Goal: Transaction & Acquisition: Purchase product/service

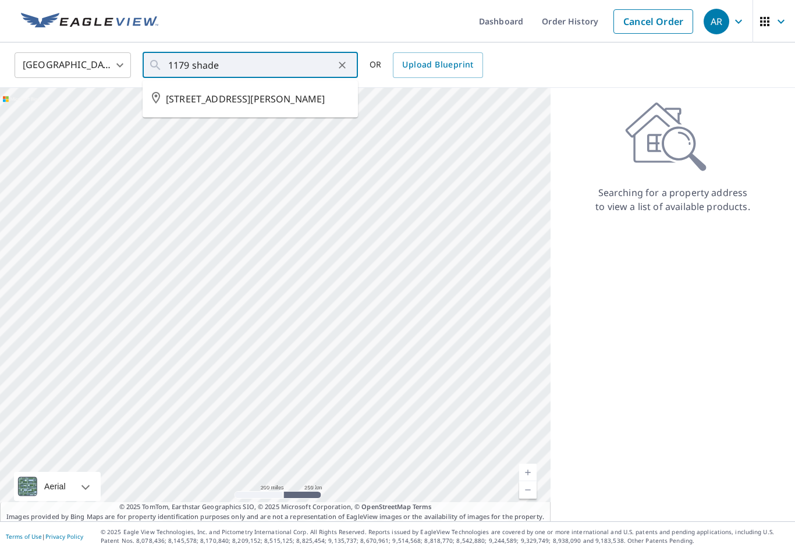
click at [280, 101] on span "[STREET_ADDRESS][PERSON_NAME]" at bounding box center [257, 99] width 183 height 14
type input "[STREET_ADDRESS][PERSON_NAME]"
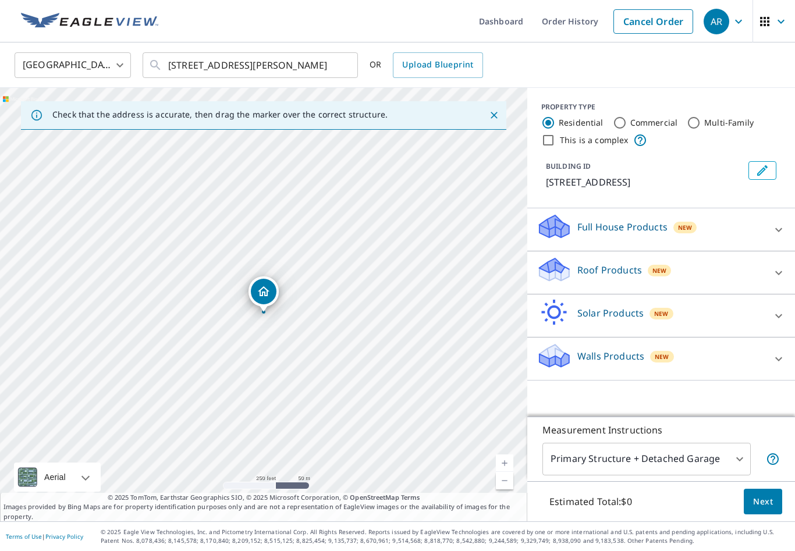
click at [635, 277] on p "Roof Products" at bounding box center [609, 270] width 65 height 14
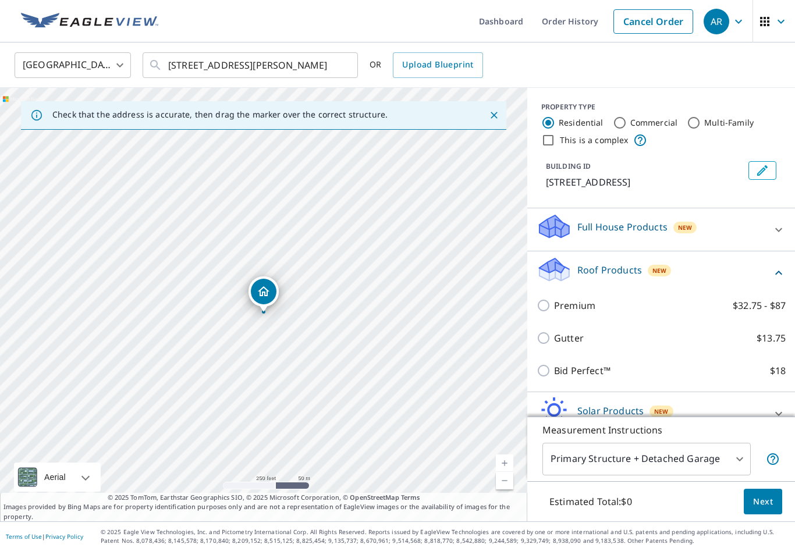
click at [590, 378] on p "Bid Perfect™" at bounding box center [582, 371] width 56 height 14
click at [554, 378] on input "Bid Perfect™ $18" at bounding box center [544, 371] width 17 height 14
checkbox input "true"
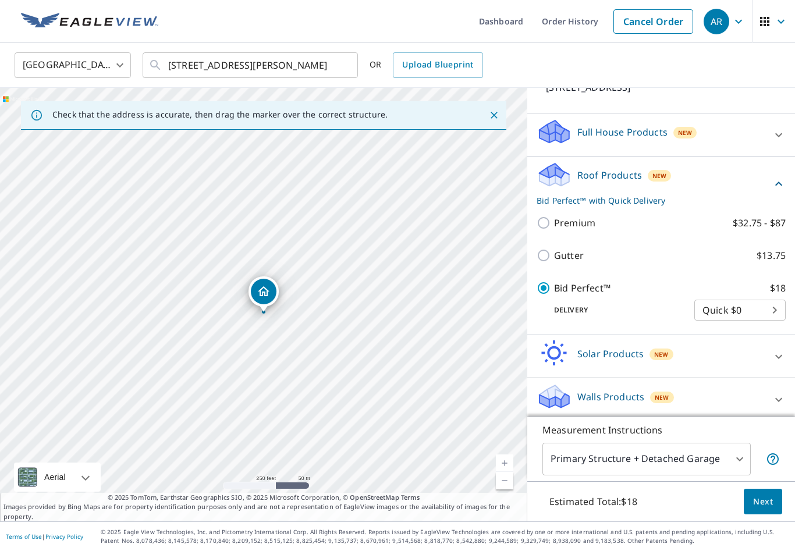
scroll to position [94, 0]
click at [767, 509] on span "Next" at bounding box center [763, 501] width 20 height 15
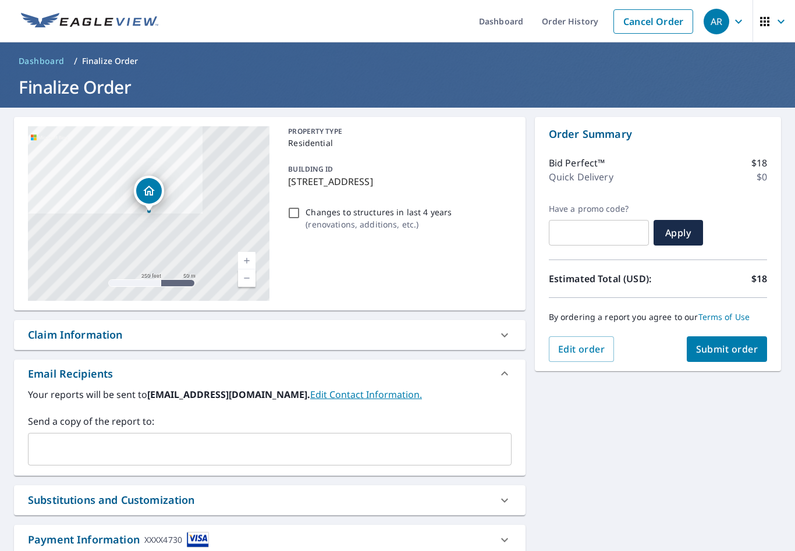
click at [736, 347] on span "Submit order" at bounding box center [727, 349] width 62 height 13
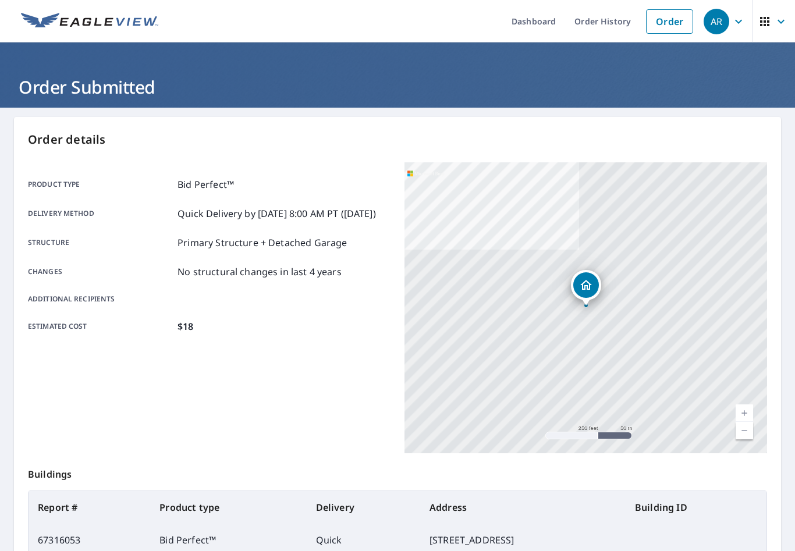
click at [674, 22] on link "Order" at bounding box center [669, 21] width 47 height 24
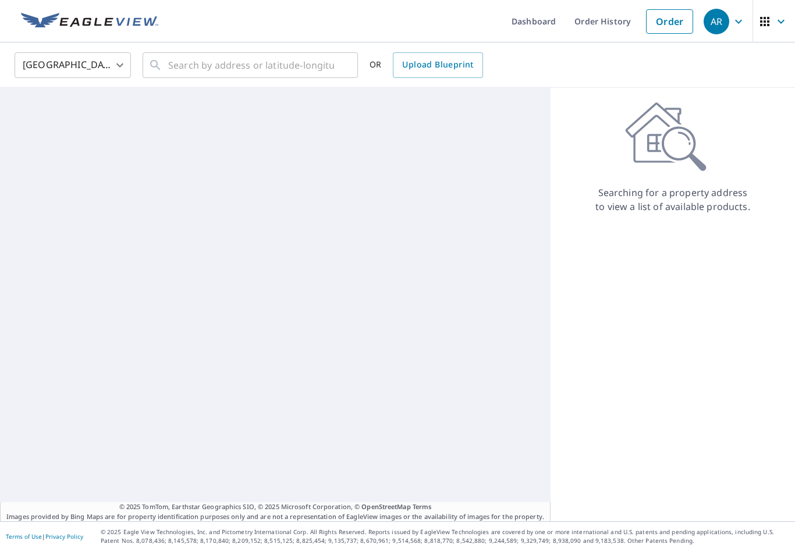
click at [97, 63] on body "AR AR Dashboard Order History Order AR United States [GEOGRAPHIC_DATA] ​ ​ OR U…" at bounding box center [397, 275] width 795 height 551
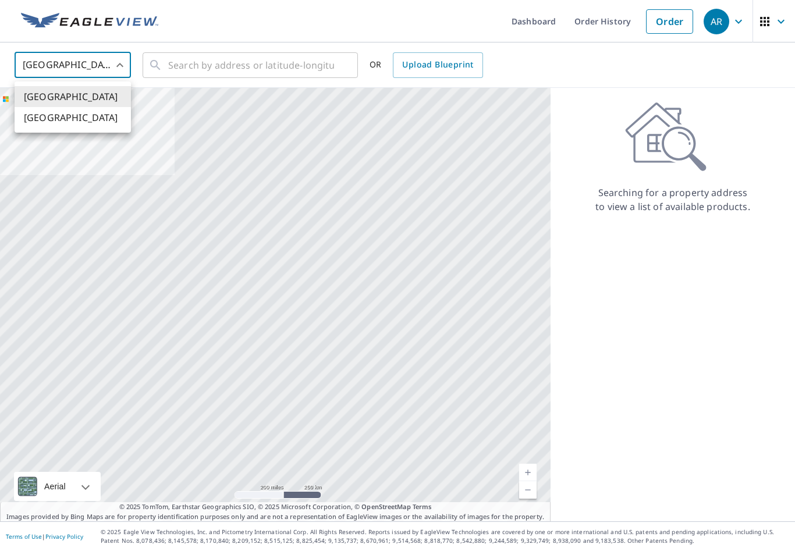
click at [102, 119] on li "[GEOGRAPHIC_DATA]" at bounding box center [73, 117] width 116 height 21
type input "CA"
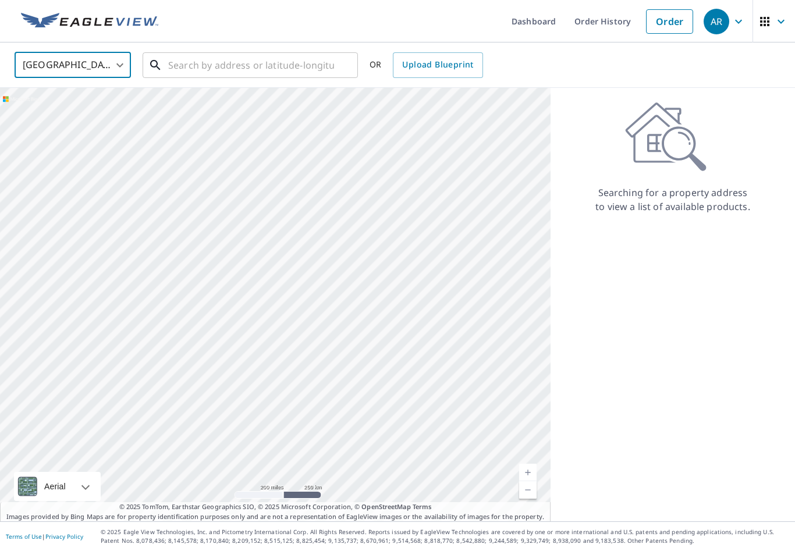
click at [324, 65] on input "text" at bounding box center [251, 65] width 166 height 33
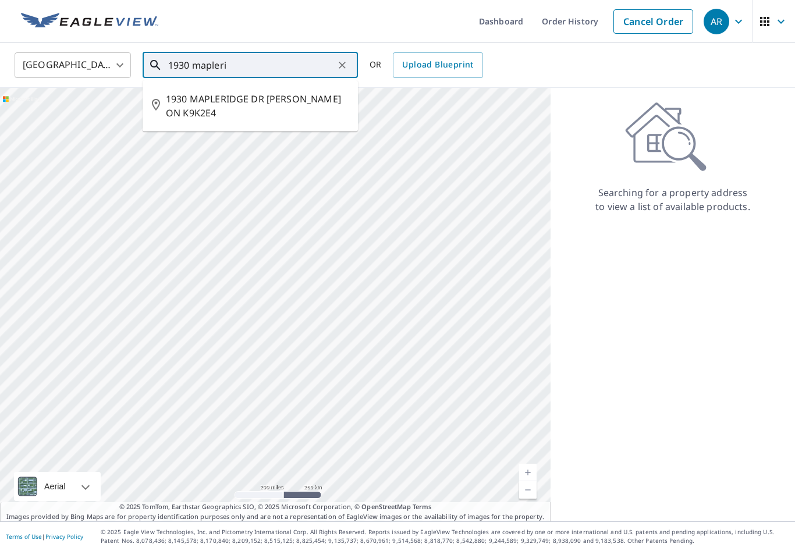
click at [310, 106] on span "1930 MAPLERIDGE DR [PERSON_NAME] ON K9K2E4" at bounding box center [257, 106] width 183 height 28
type input "1930 MAPLERIDGE DR [PERSON_NAME] ON K9K2E4"
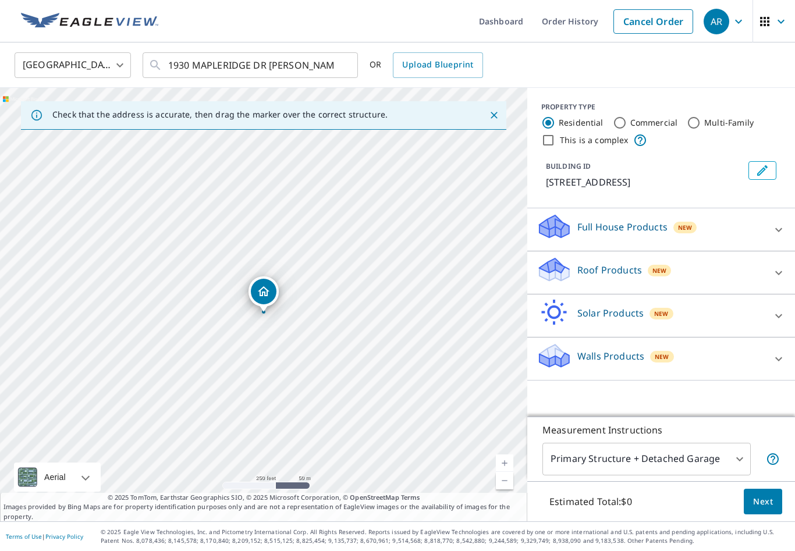
click at [627, 277] on p "Roof Products" at bounding box center [609, 270] width 65 height 14
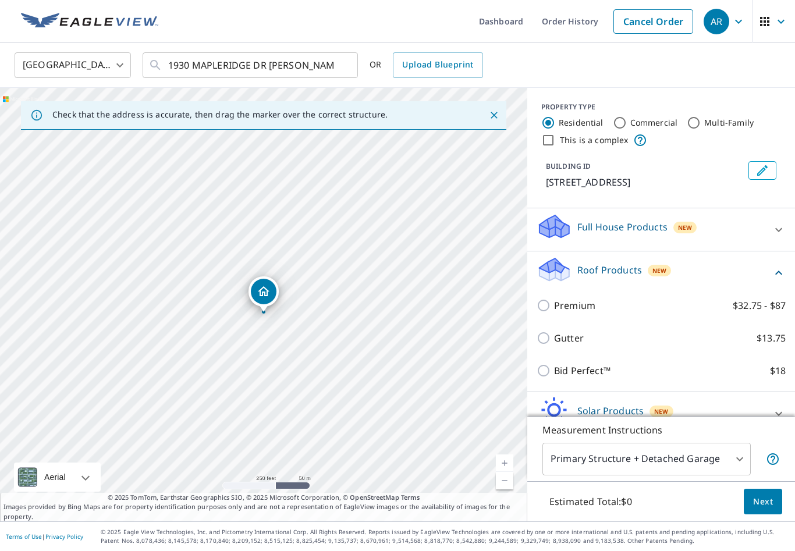
click at [549, 378] on input "Bid Perfect™ $18" at bounding box center [544, 371] width 17 height 14
checkbox input "true"
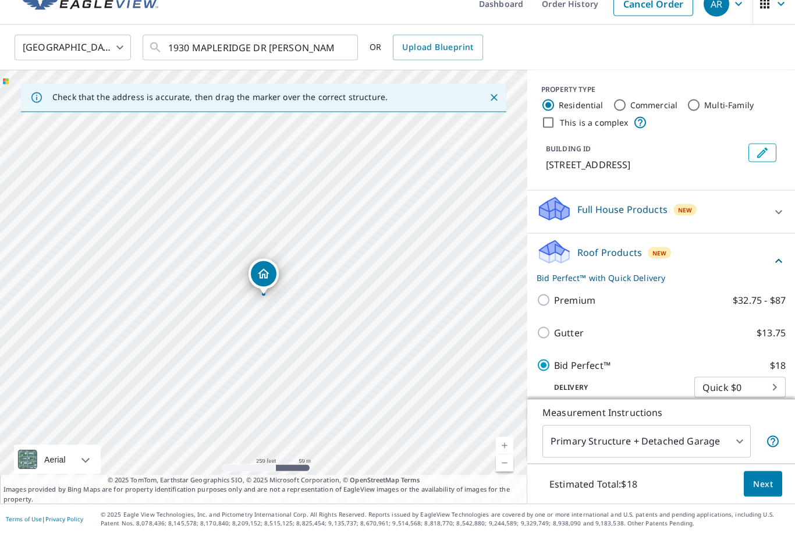
scroll to position [19, 0]
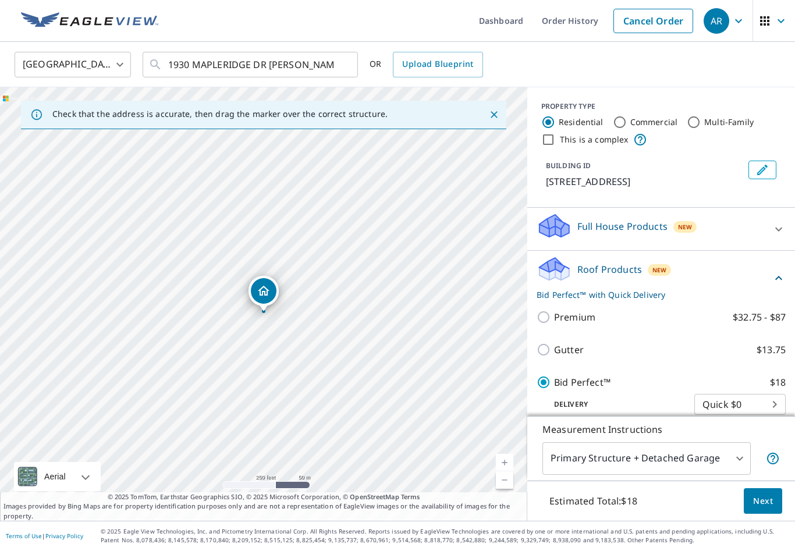
click at [759, 494] on span "Next" at bounding box center [763, 501] width 20 height 15
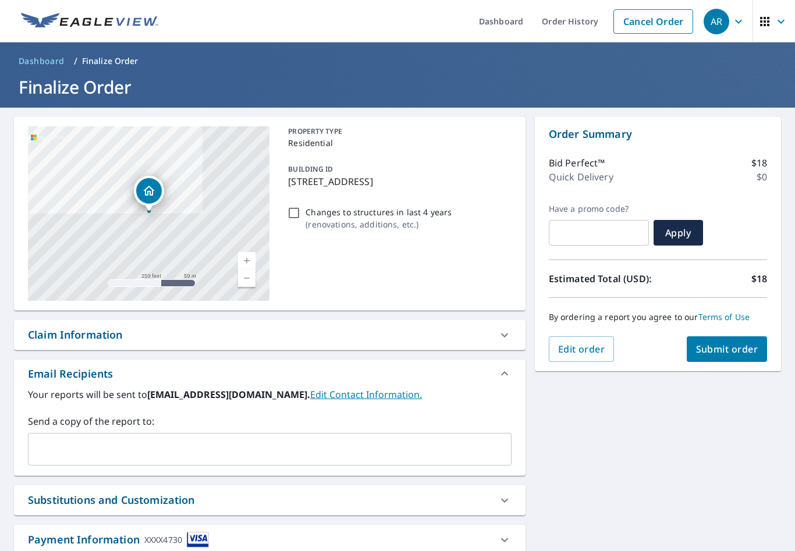
click at [742, 343] on span "Submit order" at bounding box center [727, 349] width 62 height 13
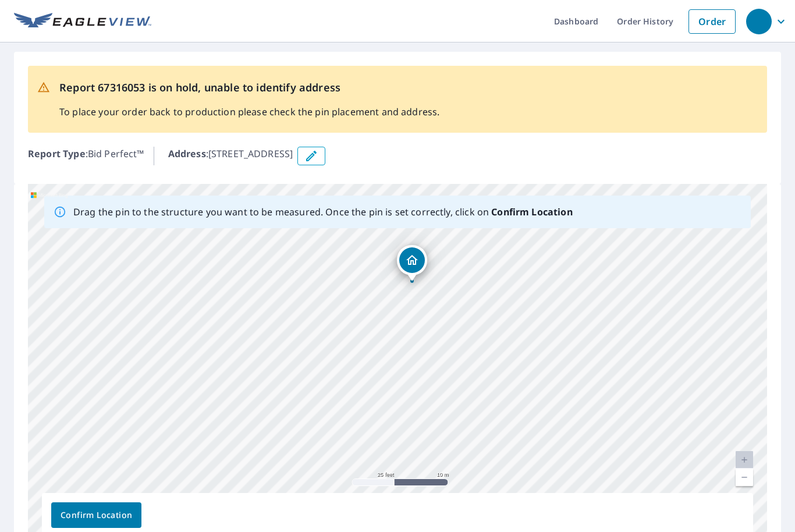
click at [114, 511] on span "Confirm Location" at bounding box center [97, 515] width 72 height 15
